Goal: Task Accomplishment & Management: Use online tool/utility

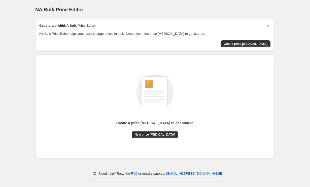
click at [158, 130] on div "Create a price change job to get started" at bounding box center [154, 125] width 77 height 11
click at [158, 131] on button "New price [MEDICAL_DATA]" at bounding box center [155, 134] width 47 height 7
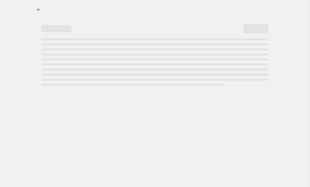
select select "percentage"
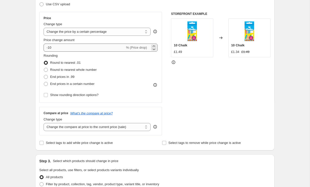
scroll to position [299, 0]
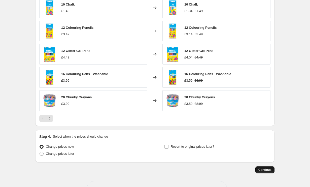
click at [261, 171] on span "Continue" at bounding box center [264, 170] width 13 height 4
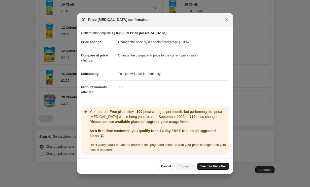
click at [206, 166] on span "See free trial offer" at bounding box center [213, 166] width 26 height 4
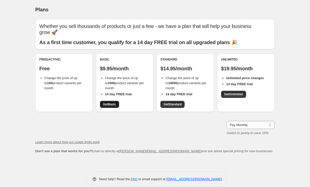
click at [108, 102] on span "Get Basic" at bounding box center [109, 104] width 13 height 4
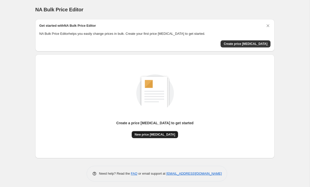
click at [154, 132] on button "New price [MEDICAL_DATA]" at bounding box center [155, 134] width 47 height 7
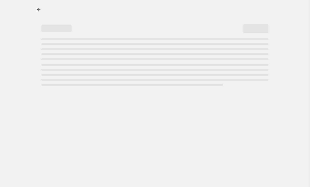
select select "percentage"
